Goal: Find specific page/section: Find specific page/section

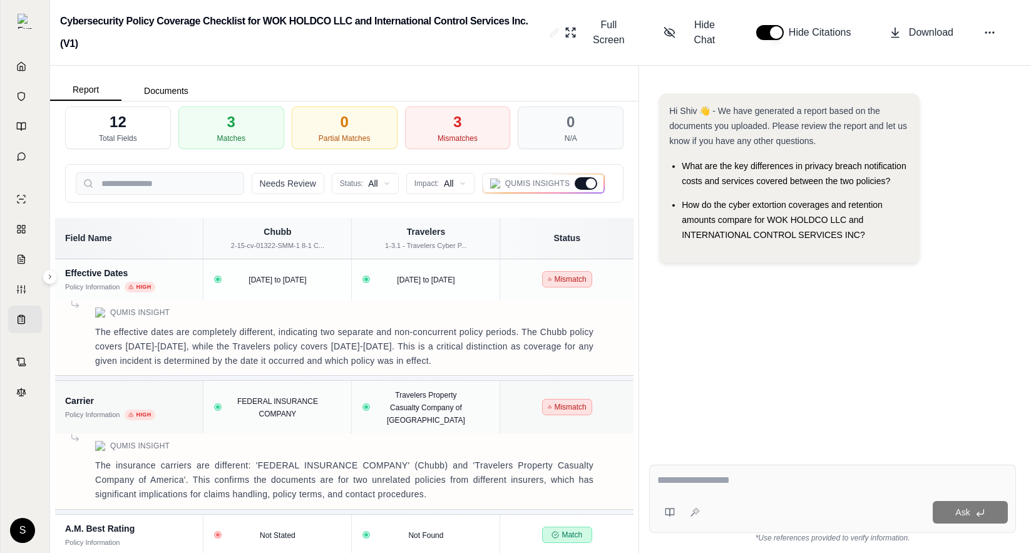
click at [589, 183] on div at bounding box center [591, 183] width 10 height 10
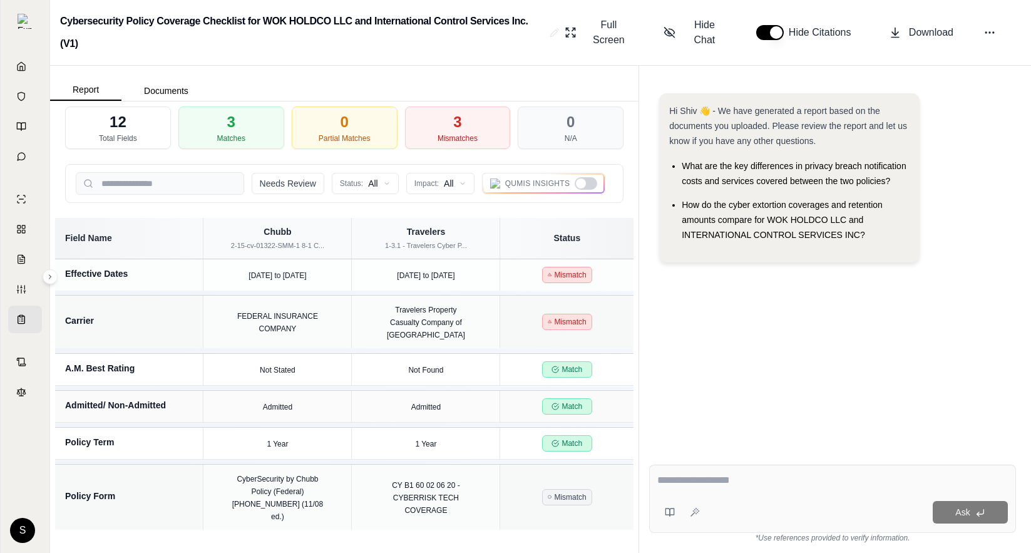
click at [589, 183] on div at bounding box center [586, 183] width 23 height 13
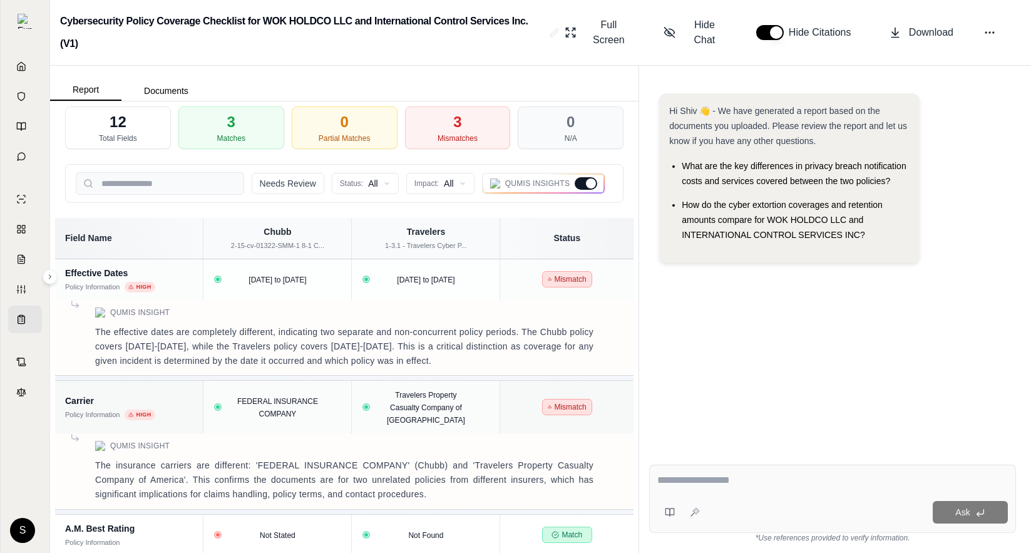
click at [589, 183] on div at bounding box center [591, 183] width 10 height 10
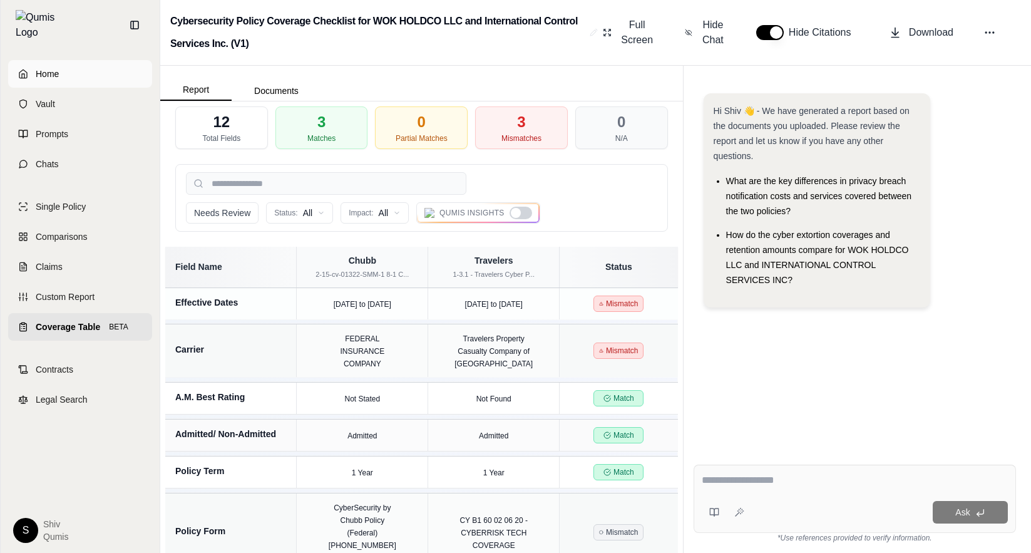
click at [39, 68] on span "Home" at bounding box center [47, 74] width 23 height 13
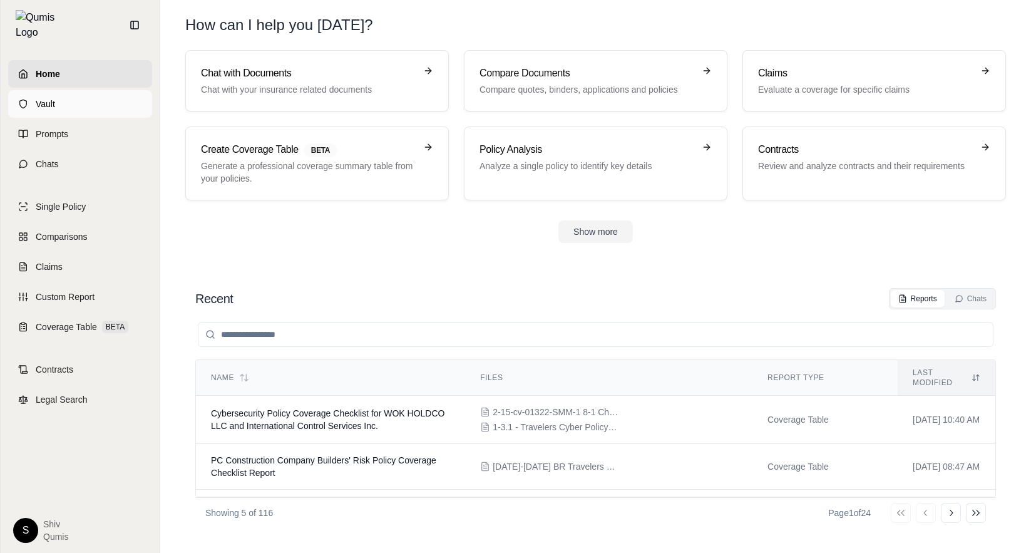
click at [48, 105] on link "Vault" at bounding box center [80, 104] width 144 height 28
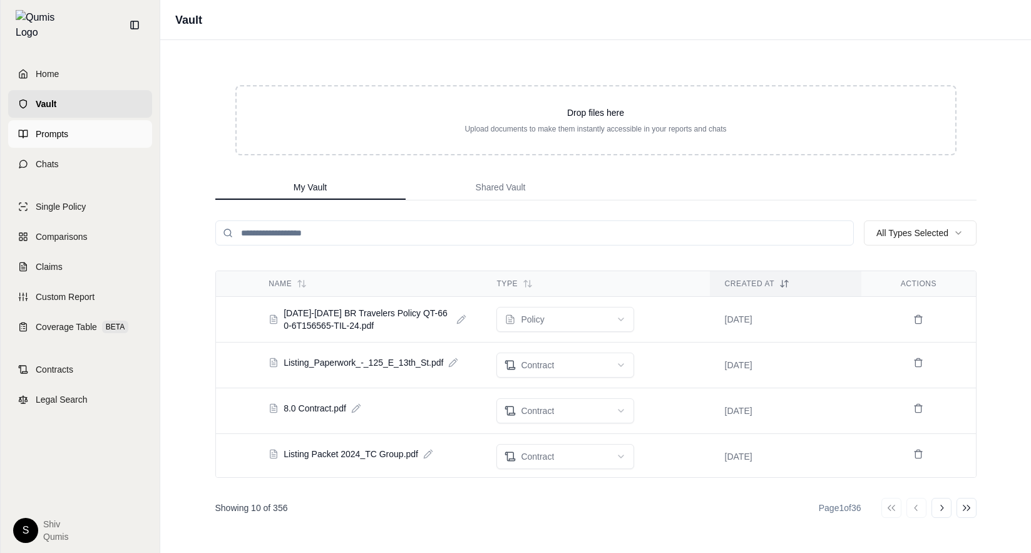
click at [52, 131] on span "Prompts" at bounding box center [52, 134] width 33 height 13
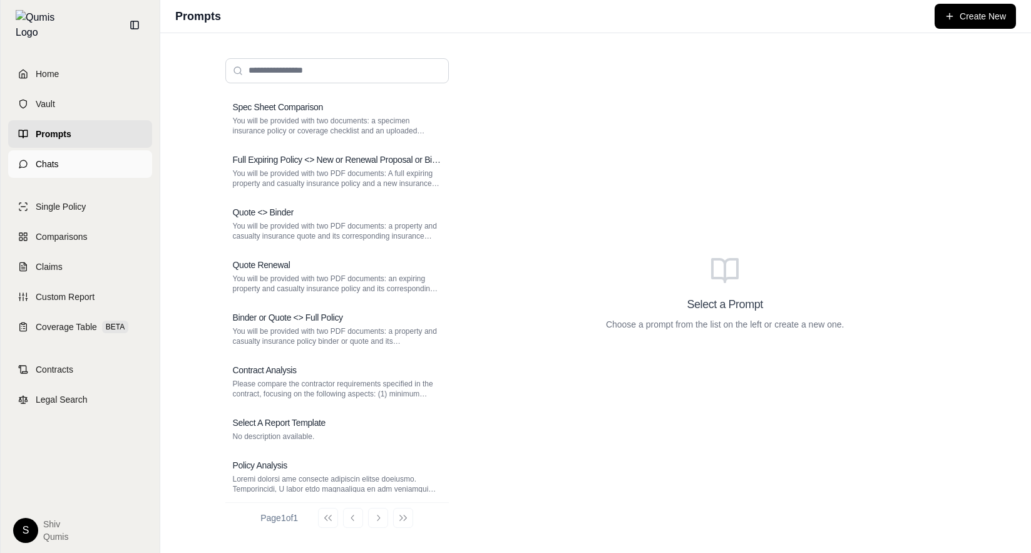
click at [59, 153] on link "Chats" at bounding box center [80, 164] width 144 height 28
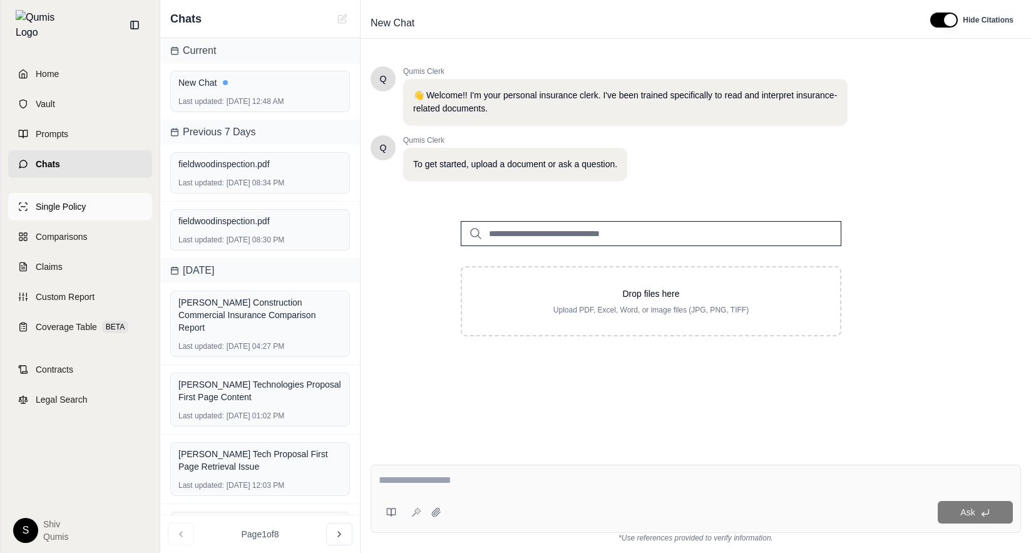
click at [75, 200] on span "Single Policy" at bounding box center [61, 206] width 50 height 13
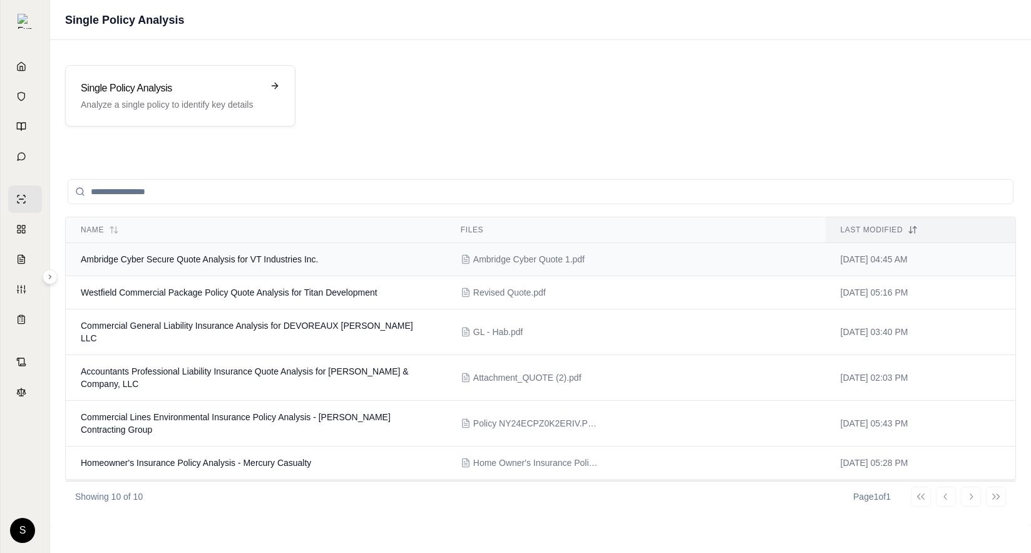
click at [196, 261] on span "Ambridge Cyber Secure Quote Analysis for VT Industries Inc." at bounding box center [199, 259] width 237 height 10
